Goal: Book appointment/travel/reservation

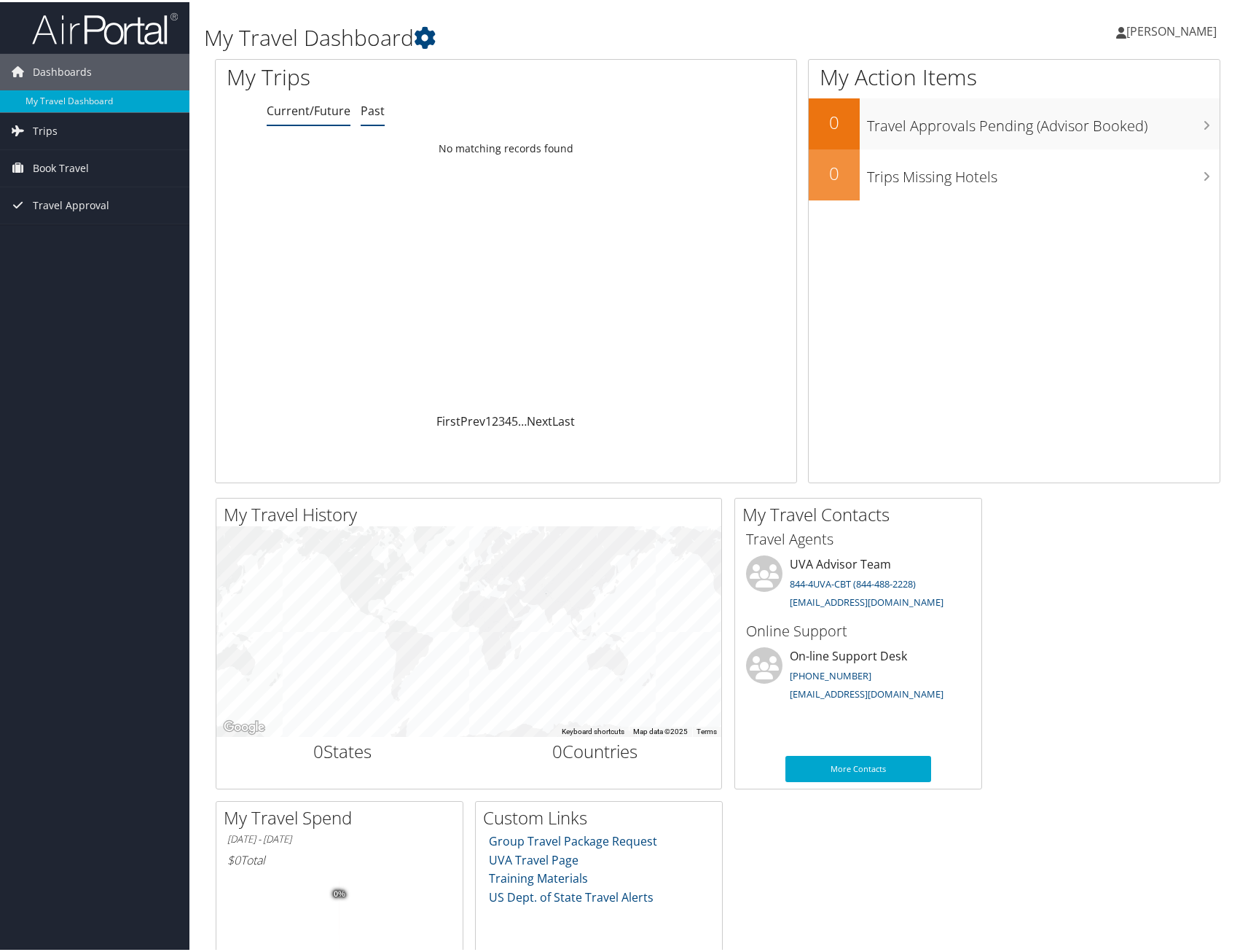
click at [369, 112] on link "Past" at bounding box center [372, 108] width 24 height 16
click at [309, 112] on link "Current/Future" at bounding box center [308, 108] width 84 height 16
click at [92, 163] on link "Book Travel" at bounding box center [95, 166] width 189 height 36
click at [104, 243] on link "Book/Manage Online Trips" at bounding box center [95, 238] width 189 height 22
